Goal: Information Seeking & Learning: Find specific fact

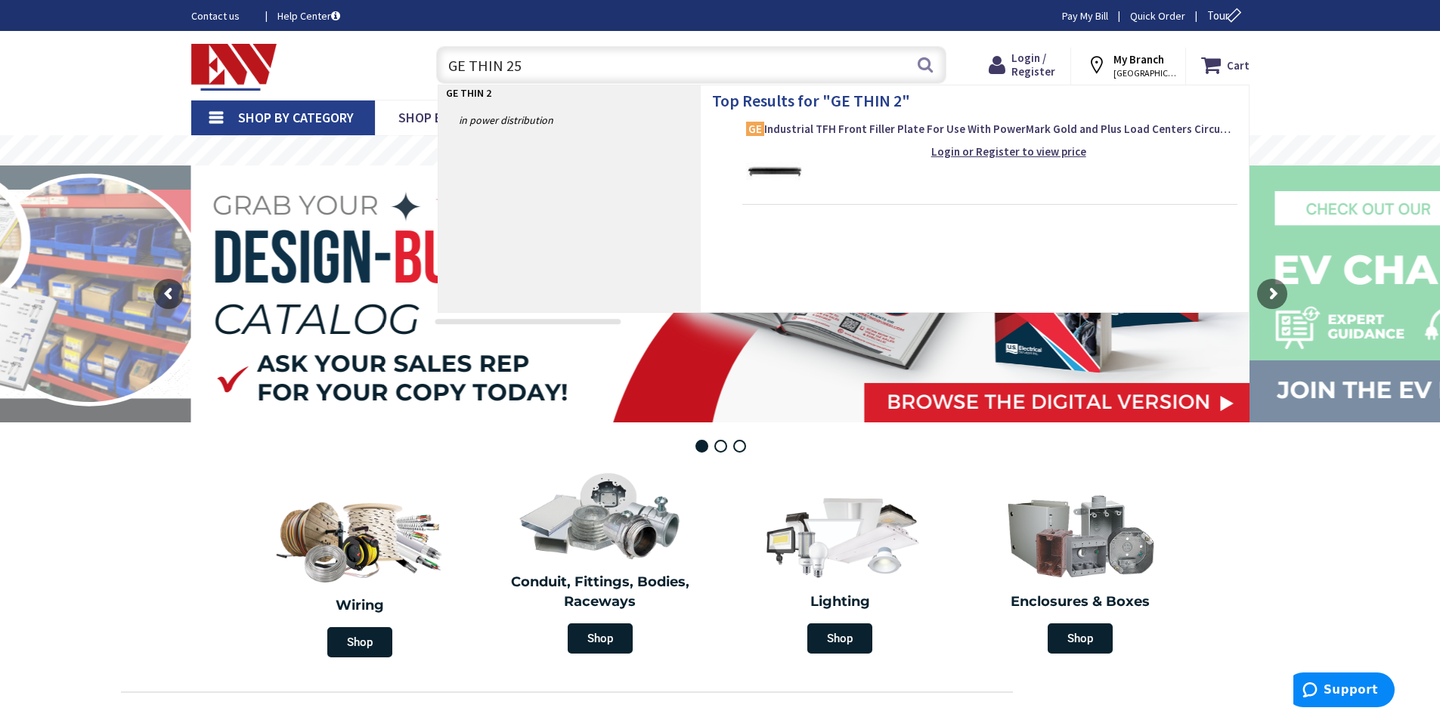
type input "GE THIN 250"
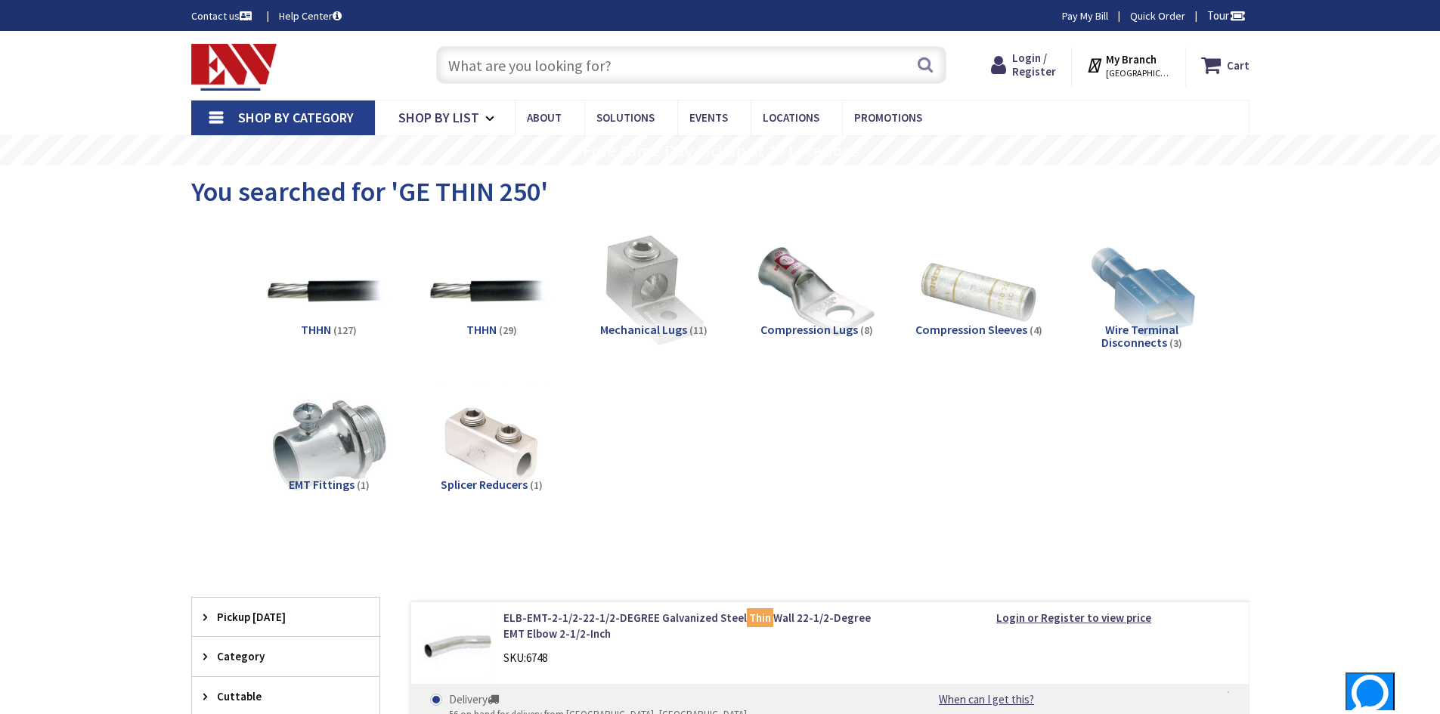
type input "[GEOGRAPHIC_DATA][STREET_ADDRESS][GEOGRAPHIC_DATA]"
click at [625, 73] on input "text" at bounding box center [691, 65] width 510 height 38
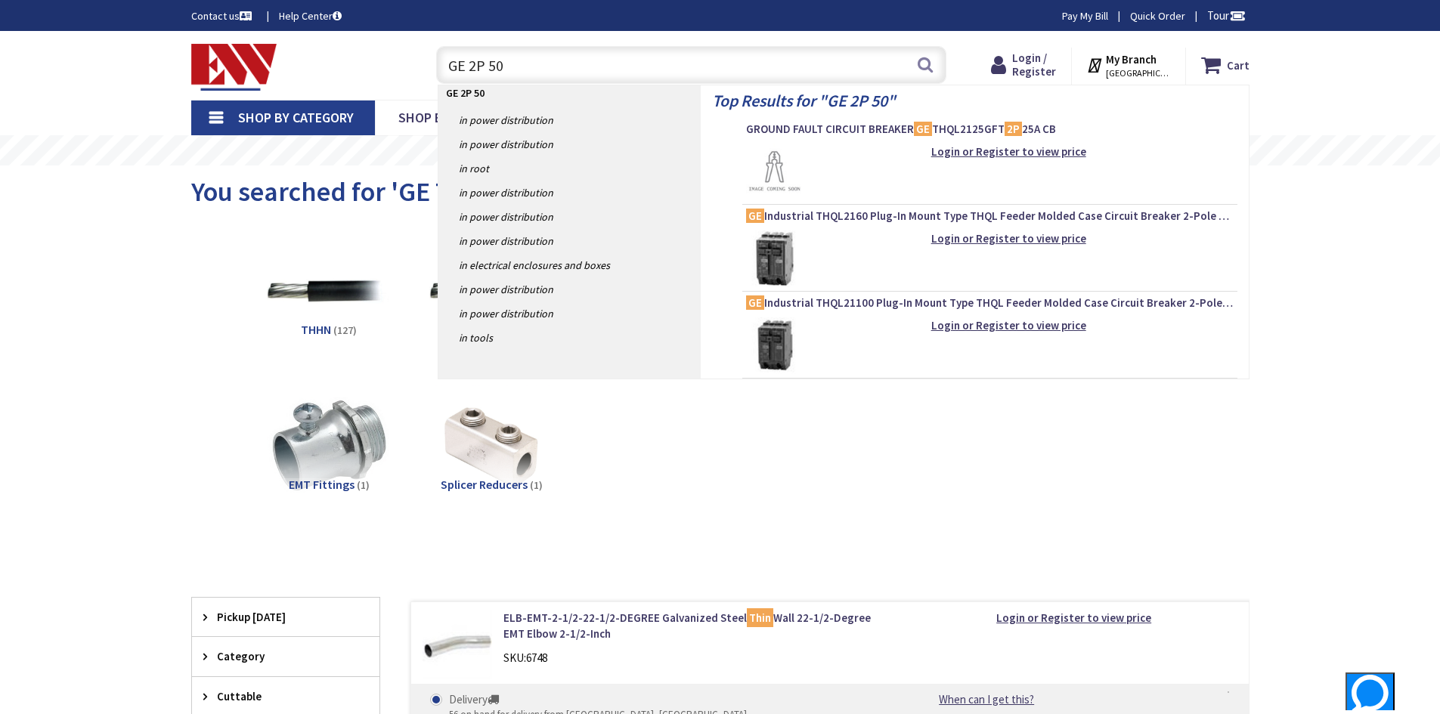
type input "GE 2P 50A"
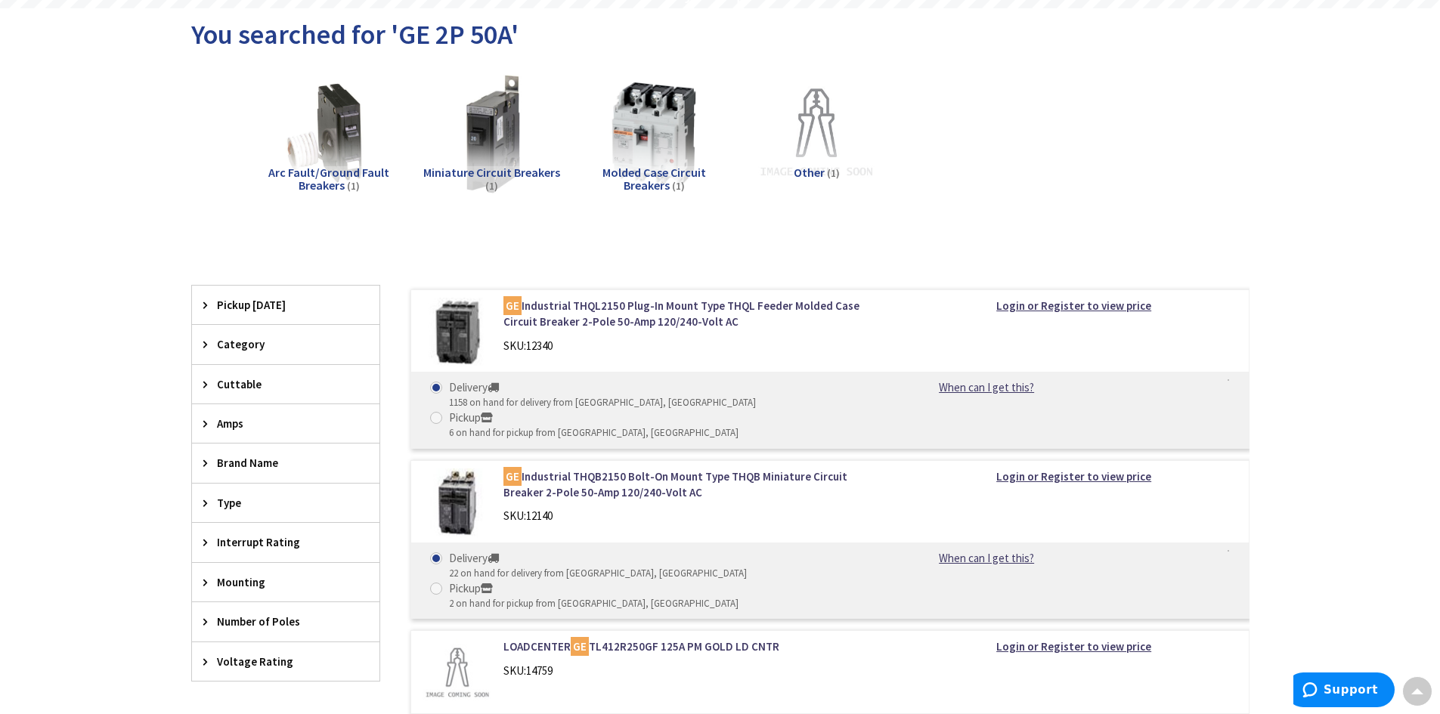
scroll to position [151, 0]
